Goal: Check status: Check status

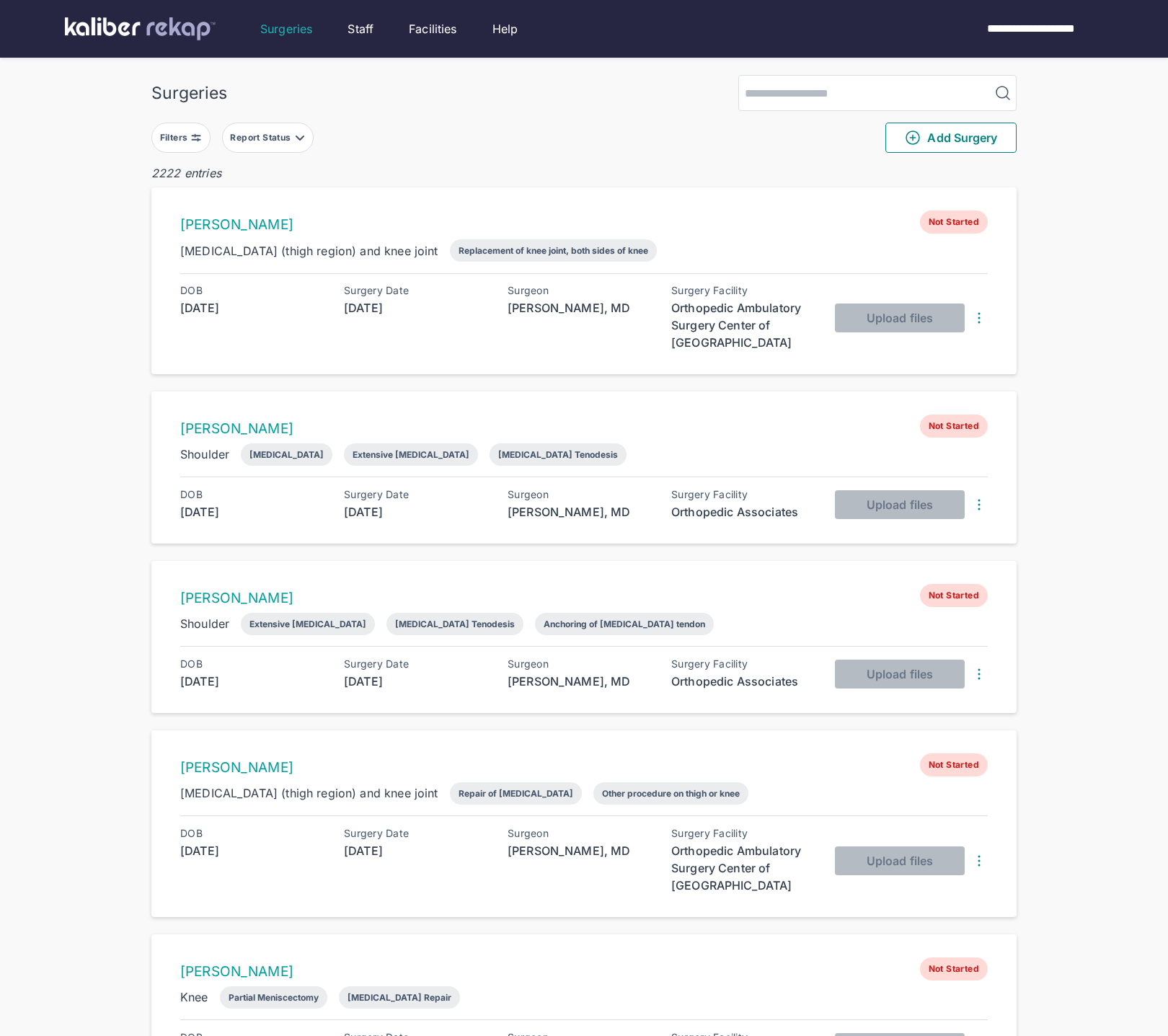
drag, startPoint x: 202, startPoint y: 135, endPoint x: 201, endPoint y: 151, distance: 16.0
click at [202, 136] on button "Filters" at bounding box center [181, 137] width 59 height 30
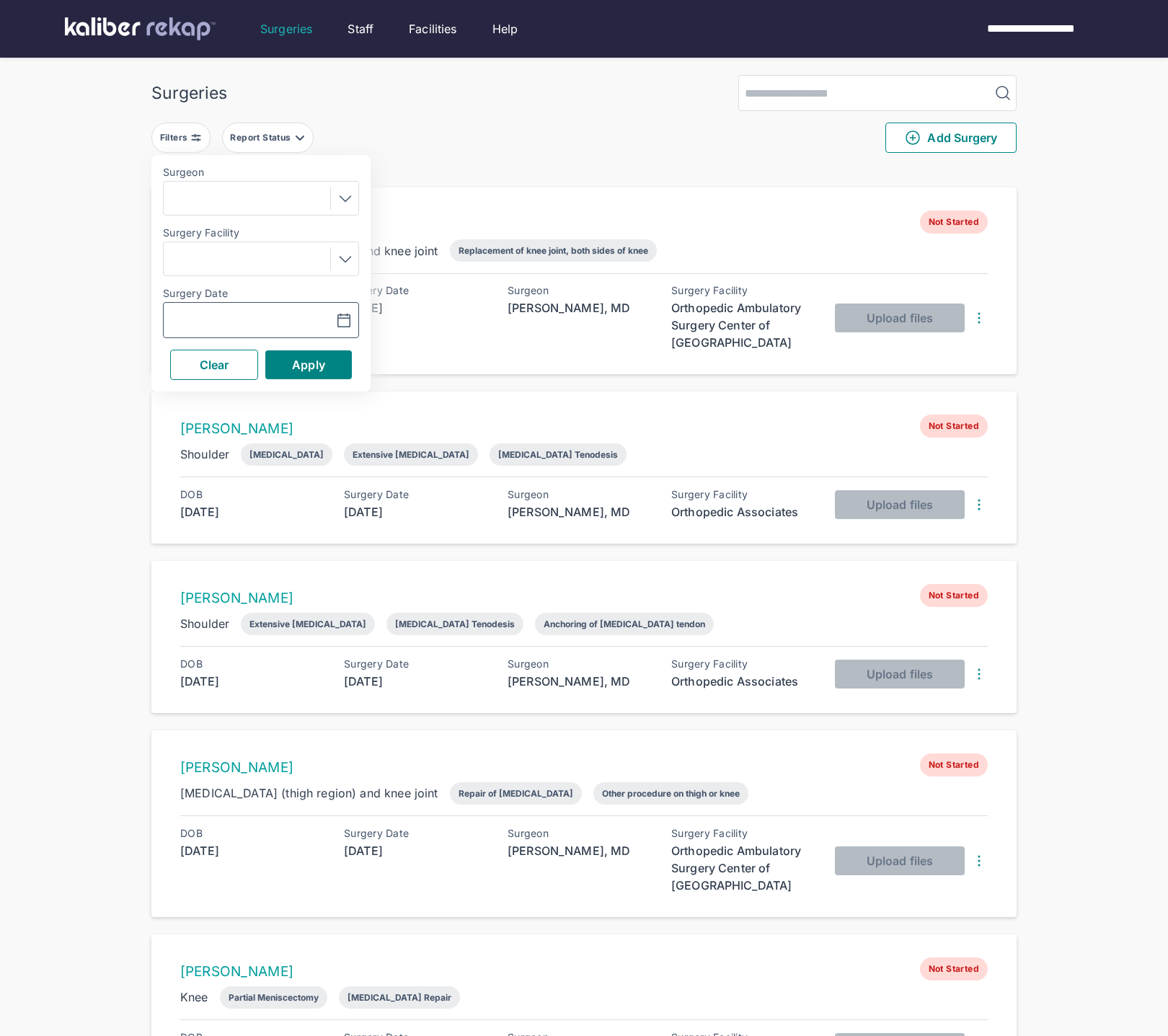
click at [215, 319] on input "text" at bounding box center [211, 320] width 83 height 17
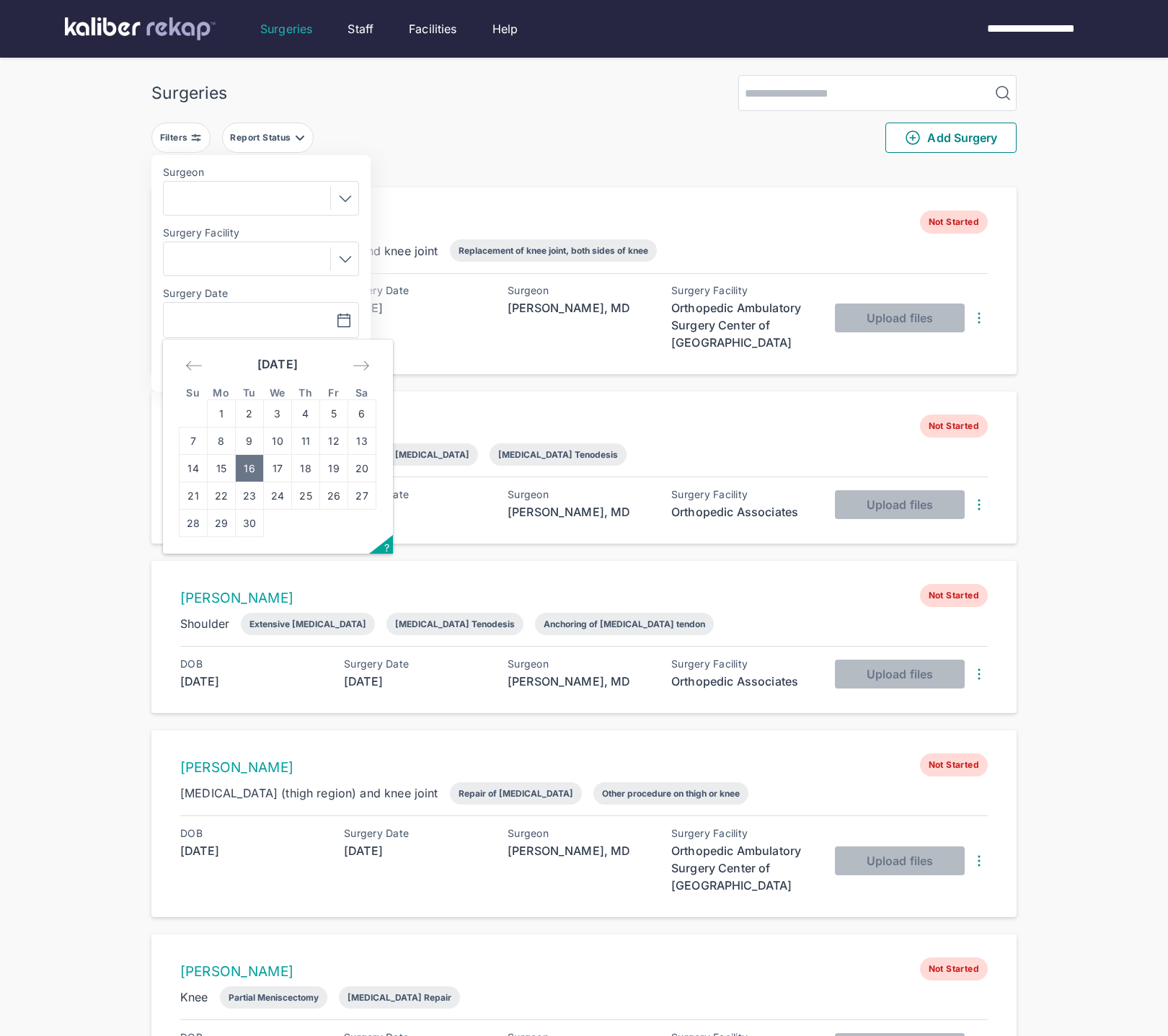
click at [239, 468] on td "16" at bounding box center [250, 468] width 28 height 27
type input "**********"
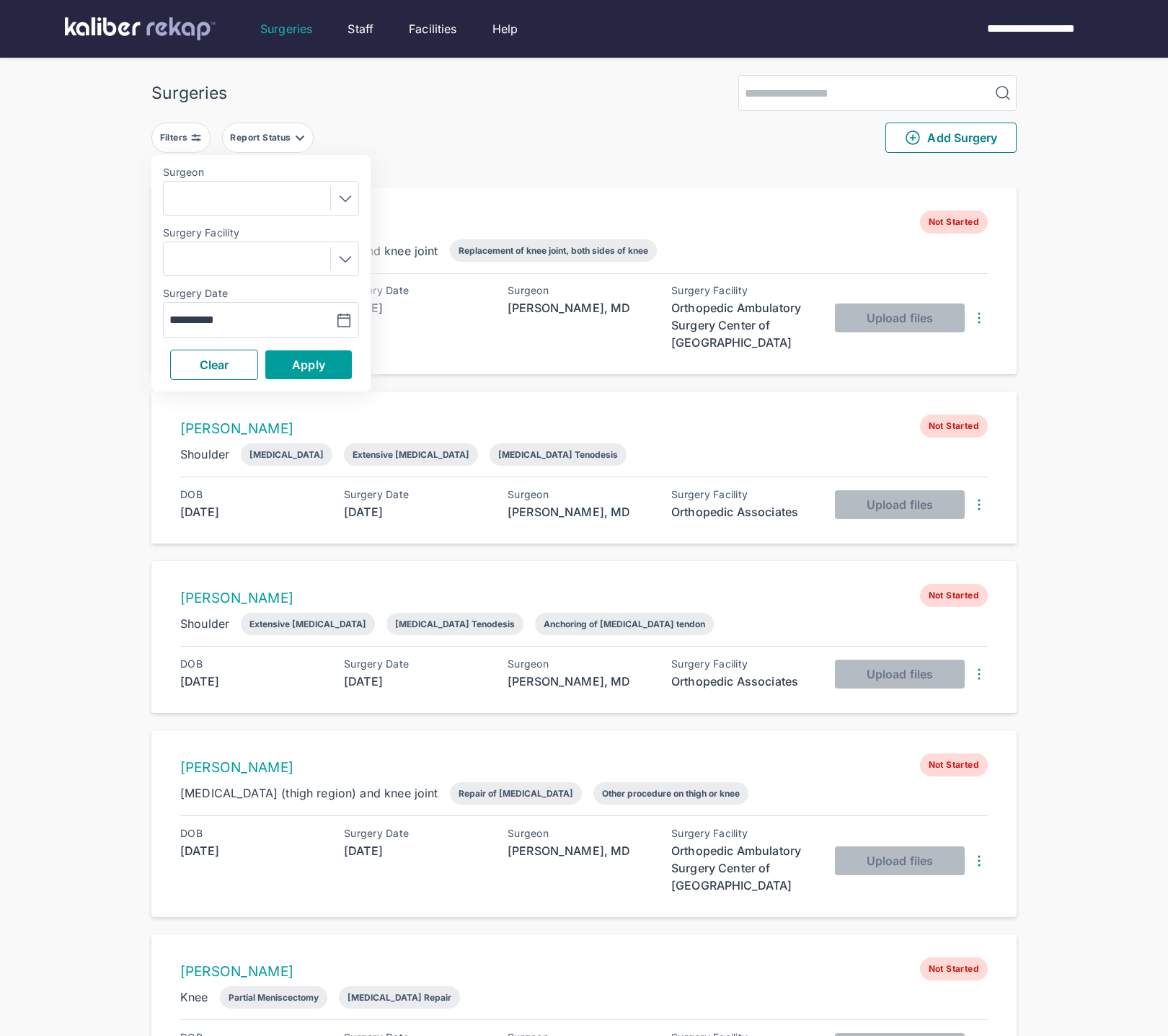
click at [285, 361] on button "Apply" at bounding box center [309, 365] width 87 height 29
